Goal: Task Accomplishment & Management: Use online tool/utility

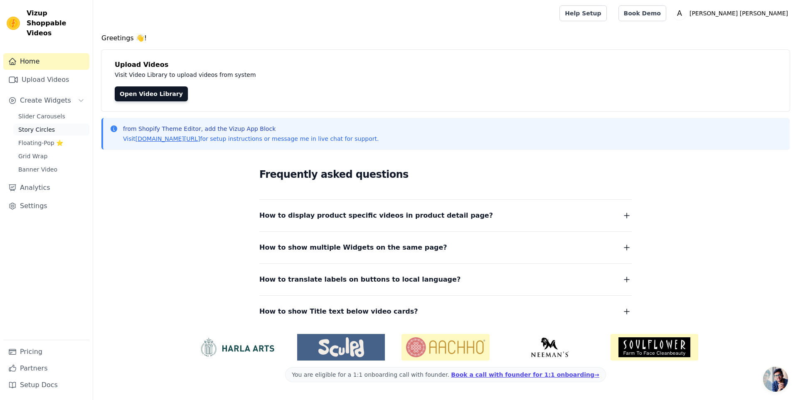
click at [32, 126] on span "Story Circles" at bounding box center [36, 130] width 37 height 8
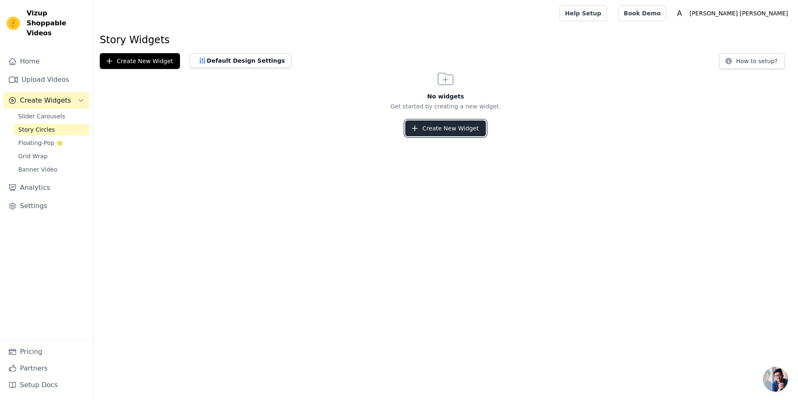
click at [433, 127] on button "Create New Widget" at bounding box center [445, 129] width 80 height 16
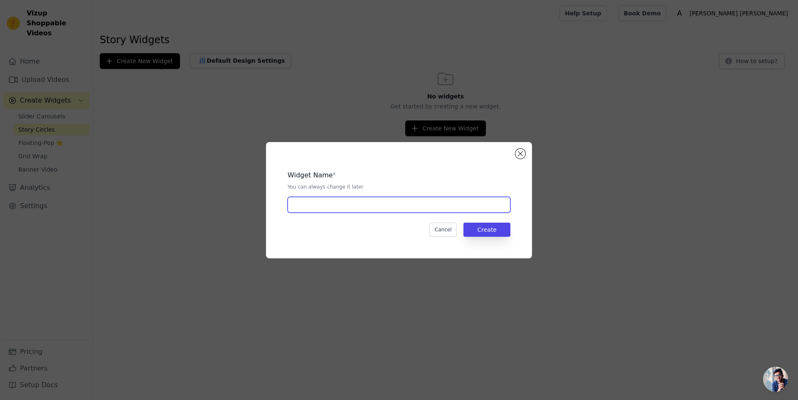
click at [338, 202] on input "text" at bounding box center [399, 205] width 223 height 16
type input "Story"
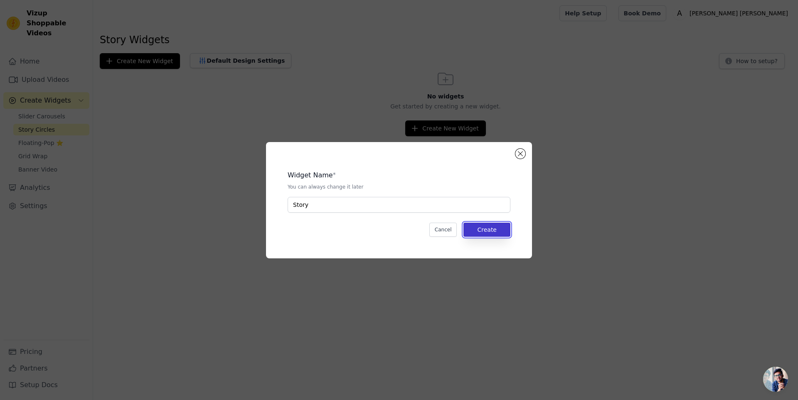
click at [473, 229] on button "Create" at bounding box center [487, 230] width 47 height 14
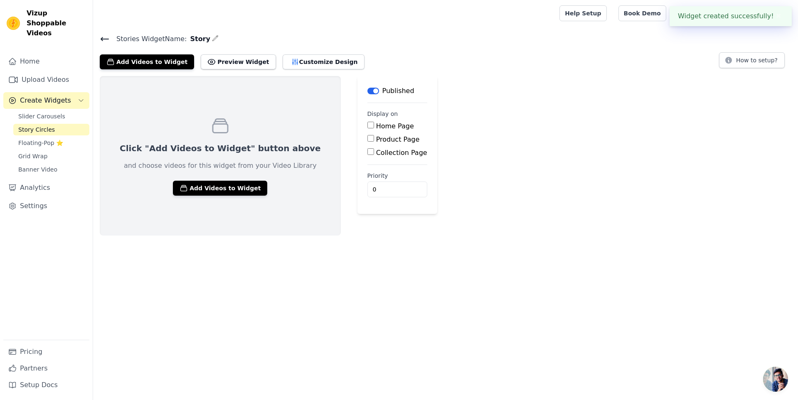
click at [367, 126] on input "Home Page" at bounding box center [370, 125] width 7 height 7
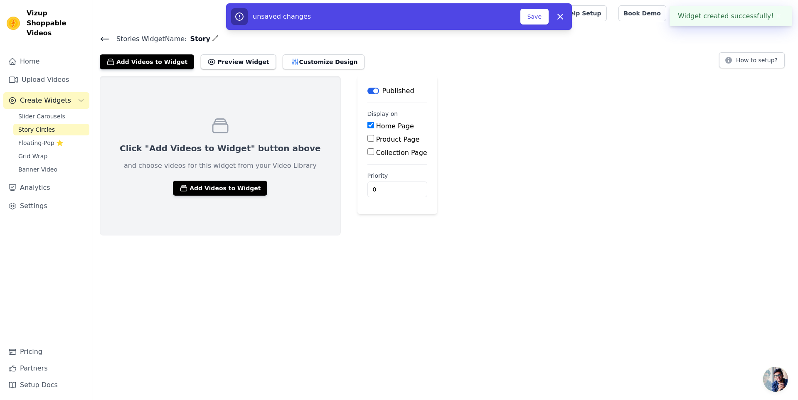
click at [367, 126] on input "Home Page" at bounding box center [370, 125] width 7 height 7
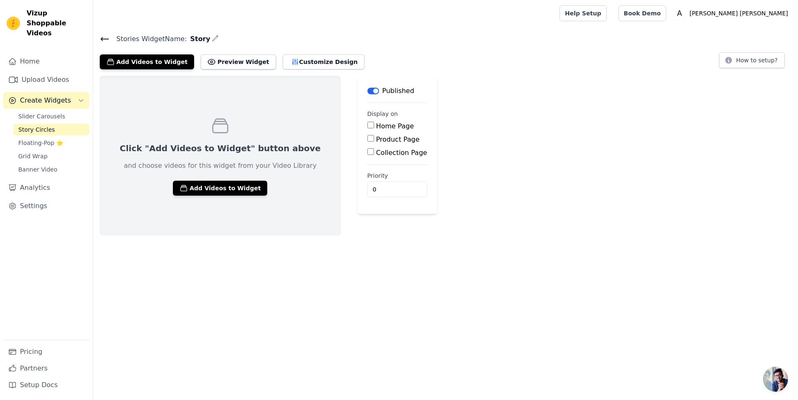
click at [367, 126] on input "Home Page" at bounding box center [370, 125] width 7 height 7
checkbox input "true"
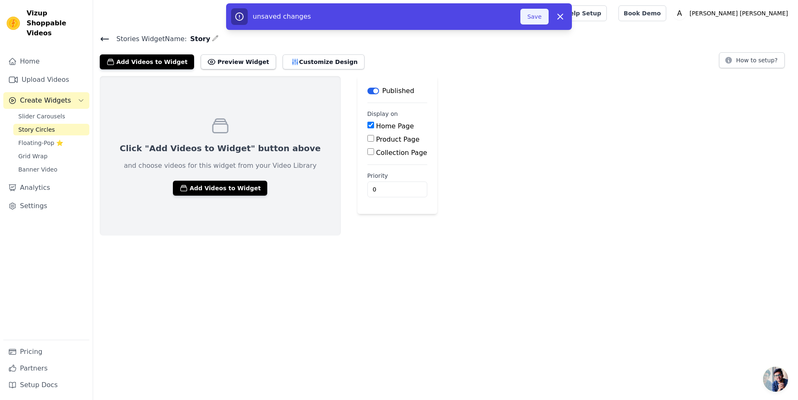
click at [537, 14] on button "Save" at bounding box center [534, 17] width 28 height 16
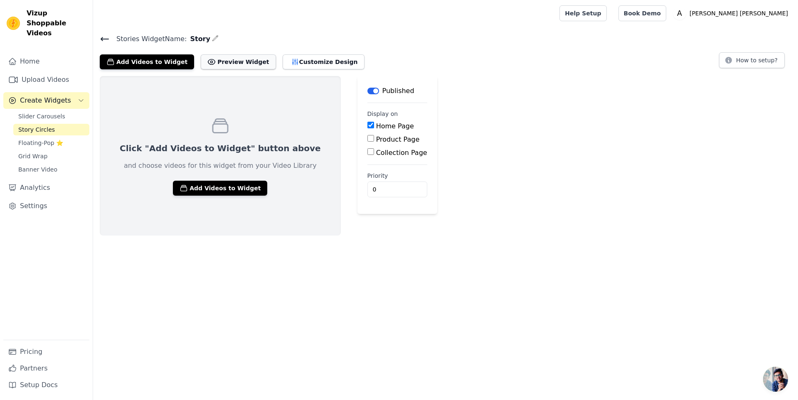
click at [207, 57] on button "Preview Widget" at bounding box center [238, 61] width 75 height 15
click at [212, 187] on button "Add Videos to Widget" at bounding box center [220, 188] width 94 height 15
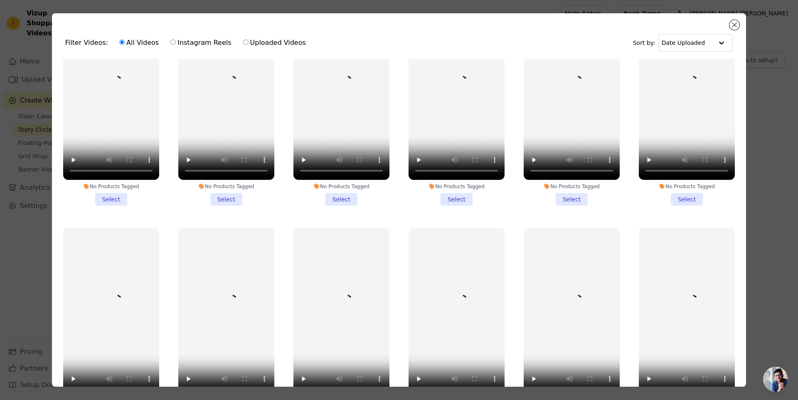
scroll to position [939, 0]
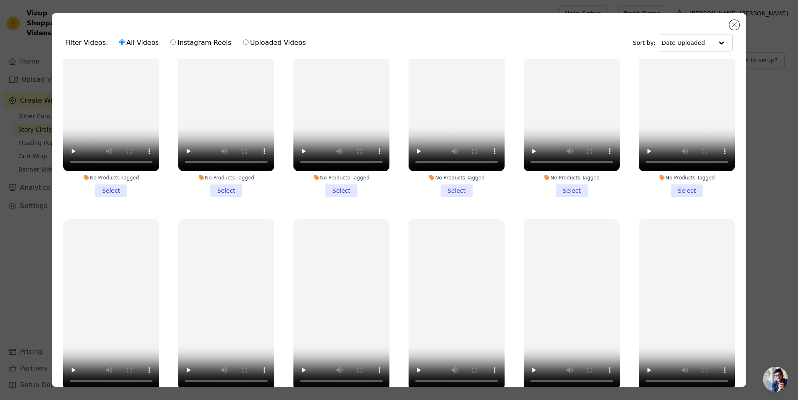
click at [243, 42] on label "Uploaded Videos" at bounding box center [275, 42] width 64 height 11
click at [243, 42] on input "Uploaded Videos" at bounding box center [245, 41] width 5 height 5
radio input "true"
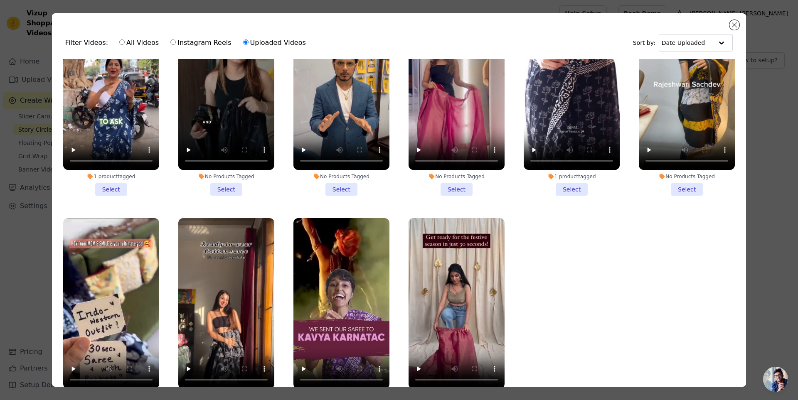
scroll to position [62, 0]
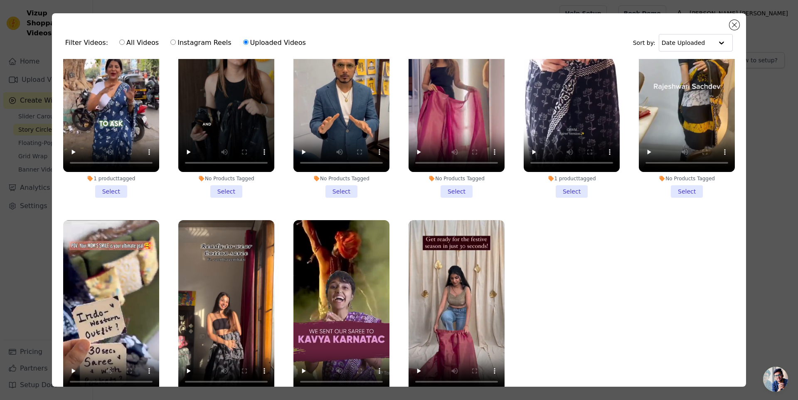
click at [730, 27] on div "Filter Videos: All Videos Instagram Reels Uploaded Videos Sort by: Date Uploaded" at bounding box center [399, 43] width 681 height 32
click at [732, 26] on button "Close modal" at bounding box center [735, 25] width 10 height 10
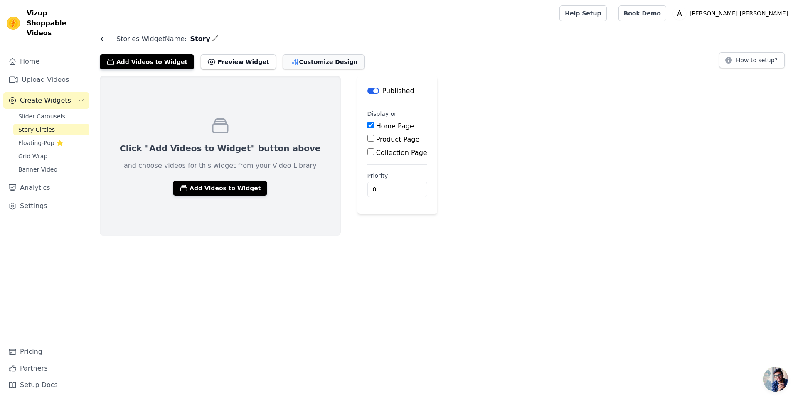
click at [303, 66] on button "Customize Design" at bounding box center [324, 61] width 82 height 15
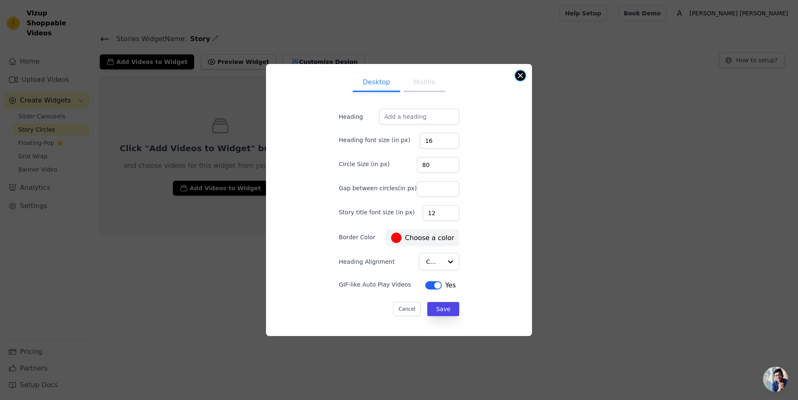
click at [518, 78] on button "Close modal" at bounding box center [520, 76] width 10 height 10
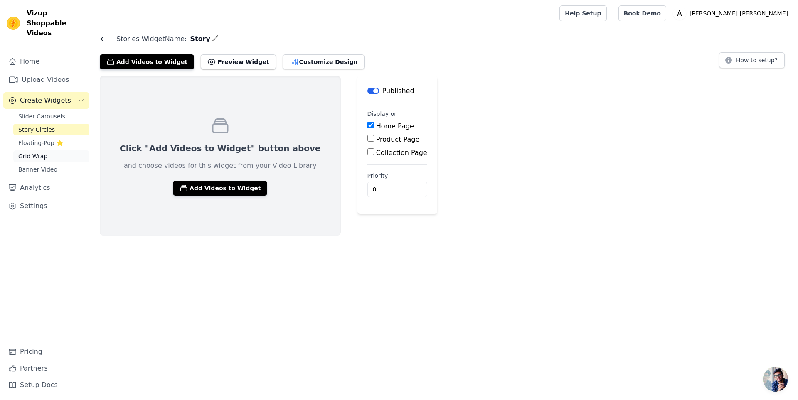
click at [51, 150] on link "Grid Wrap" at bounding box center [51, 156] width 76 height 12
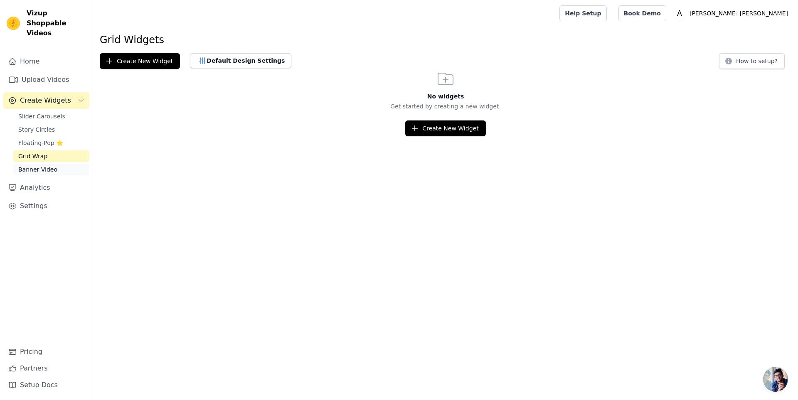
click at [52, 165] on span "Banner Video" at bounding box center [37, 169] width 39 height 8
click at [50, 151] on link "Grid Wrap" at bounding box center [51, 156] width 76 height 12
click at [49, 150] on link "Grid Wrap" at bounding box center [51, 156] width 76 height 12
click at [449, 131] on button "Create New Widget" at bounding box center [445, 129] width 80 height 16
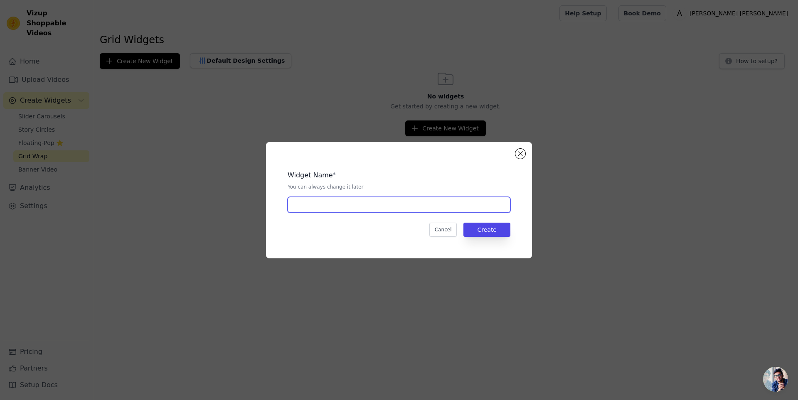
click at [359, 201] on input "text" at bounding box center [399, 205] width 223 height 16
type input "Grid"
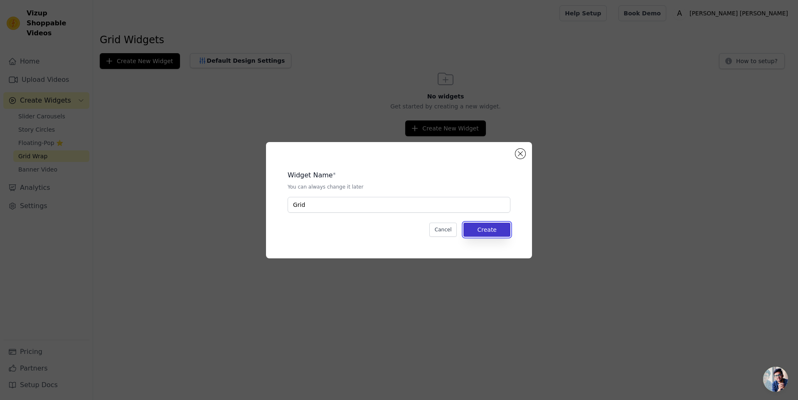
click at [482, 232] on button "Create" at bounding box center [487, 230] width 47 height 14
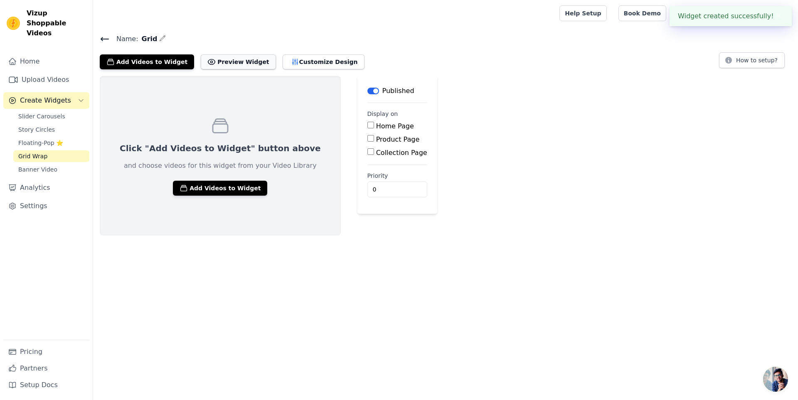
click at [212, 67] on button "Preview Widget" at bounding box center [238, 61] width 75 height 15
click at [45, 112] on span "Slider Carousels" at bounding box center [41, 116] width 47 height 8
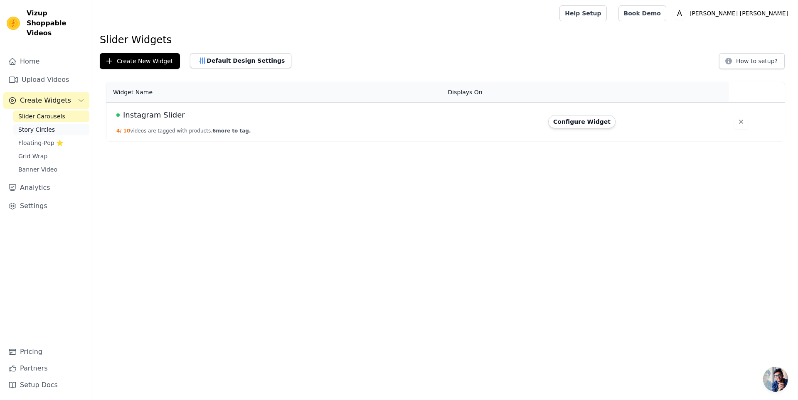
click at [64, 124] on link "Story Circles" at bounding box center [51, 130] width 76 height 12
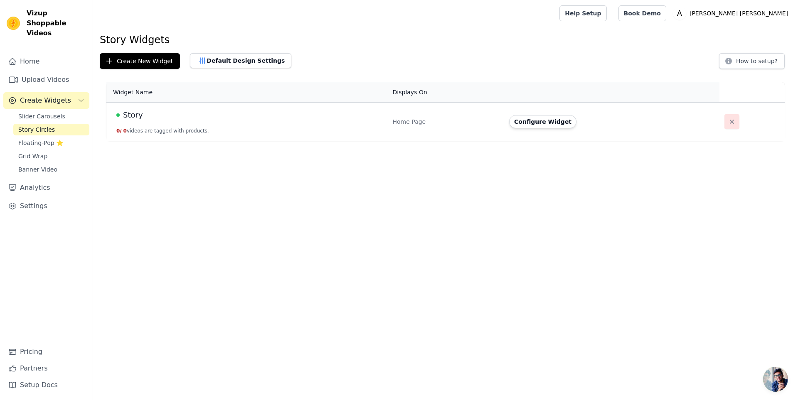
click at [728, 124] on icon "button" at bounding box center [732, 122] width 8 height 8
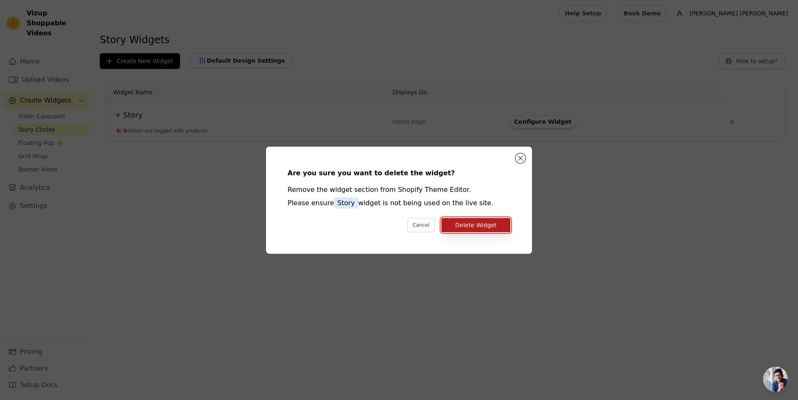
click at [488, 224] on button "Delete Widget" at bounding box center [475, 225] width 69 height 14
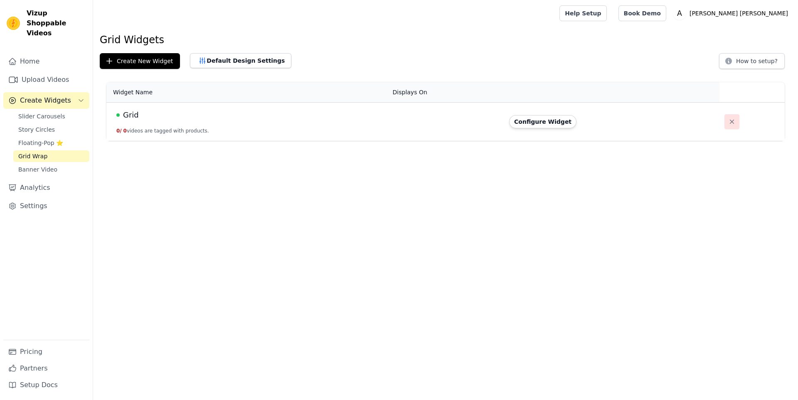
click at [728, 119] on icon "button" at bounding box center [732, 122] width 8 height 8
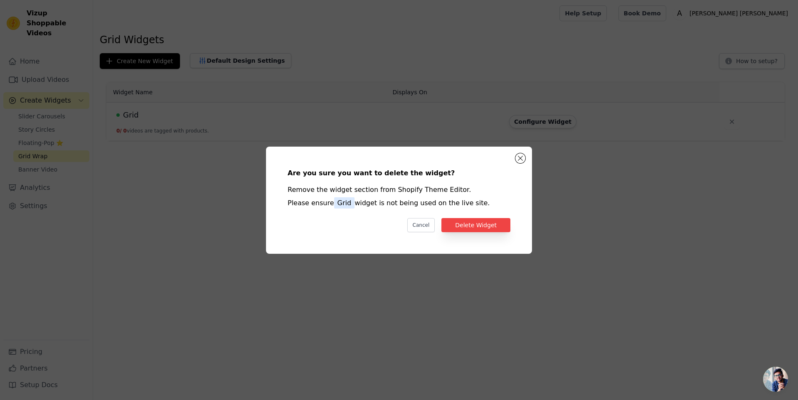
click at [494, 235] on div "Are you sure you want to delete the widget? Remove the widget section from Shop…" at bounding box center [398, 200] width 239 height 81
click at [491, 228] on button "Delete Widget" at bounding box center [475, 225] width 69 height 14
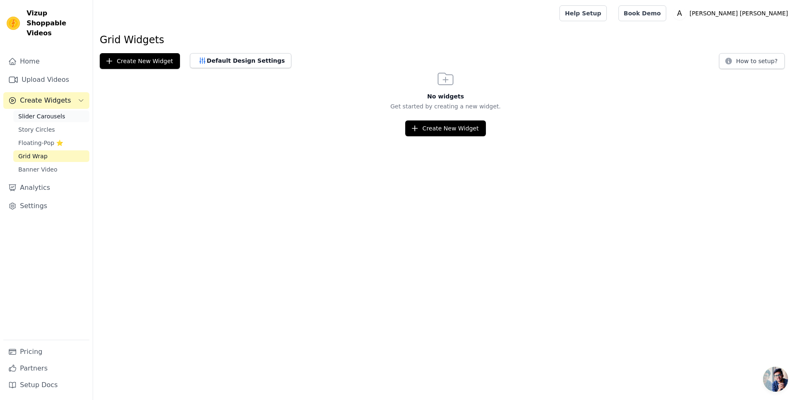
click at [49, 112] on span "Slider Carousels" at bounding box center [41, 116] width 47 height 8
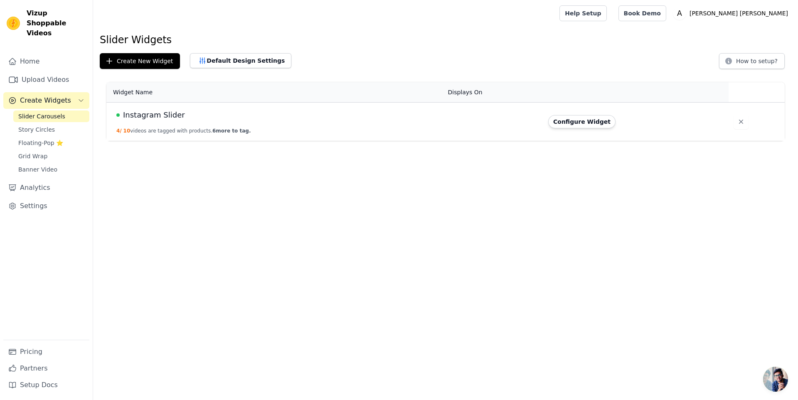
click at [355, 42] on h1 "Slider Widgets" at bounding box center [446, 39] width 692 height 13
